Goal: Task Accomplishment & Management: Manage account settings

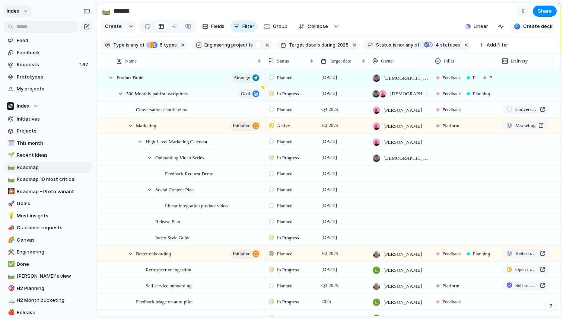
click at [21, 10] on button "Index" at bounding box center [17, 11] width 29 height 12
click at [27, 26] on span "Settings" at bounding box center [27, 27] width 20 height 7
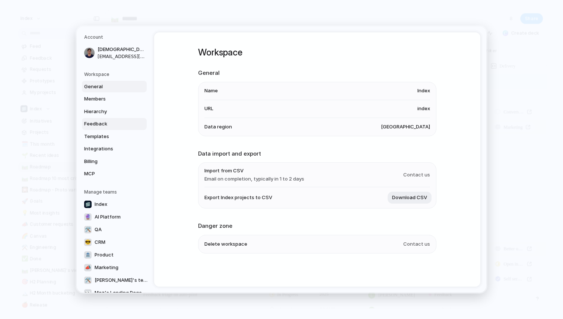
click at [104, 120] on span "Feedback" at bounding box center [108, 123] width 48 height 7
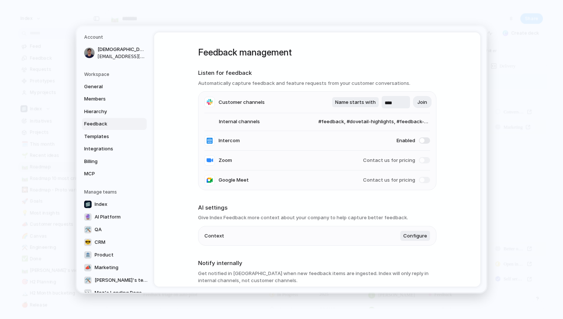
scroll to position [130, 0]
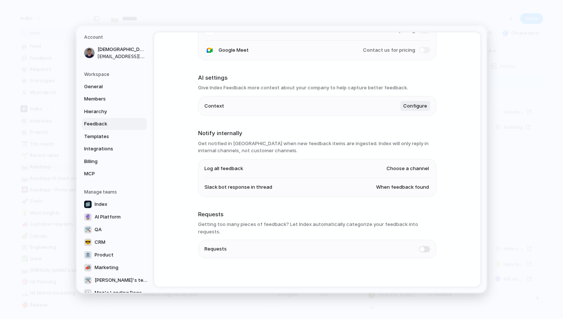
click at [388, 190] on span "When feedback found" at bounding box center [402, 187] width 53 height 7
click at [389, 177] on span "Always" at bounding box center [386, 176] width 17 height 7
click at [421, 187] on span "Always" at bounding box center [420, 187] width 17 height 7
click at [419, 202] on span "When feedback found" at bounding box center [438, 200] width 53 height 7
click at [174, 152] on div "Feedback management Listen for feedback Automatically capture feedback and feat…" at bounding box center [317, 159] width 326 height 254
